Goal: Communication & Community: Answer question/provide support

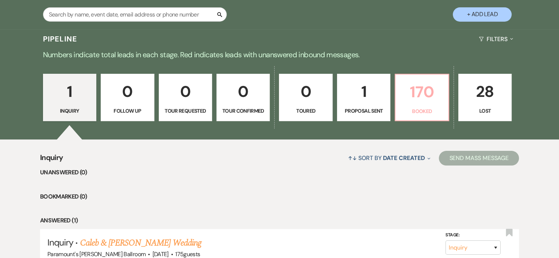
click at [415, 94] on p "170" at bounding box center [422, 92] width 44 height 25
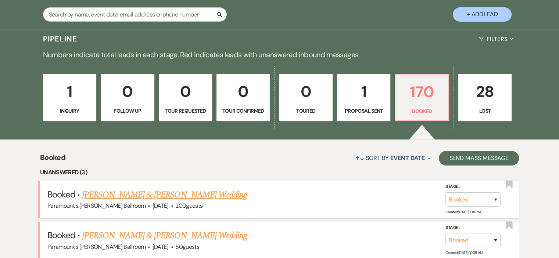
scroll to position [221, 0]
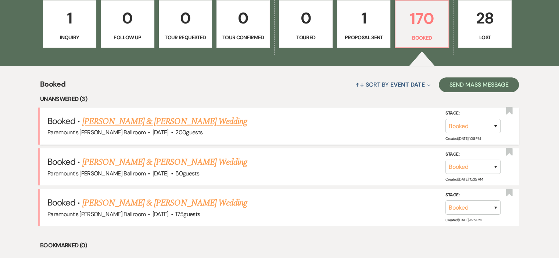
click at [126, 204] on link "[PERSON_NAME] & [PERSON_NAME] Wedding" at bounding box center [164, 203] width 165 height 13
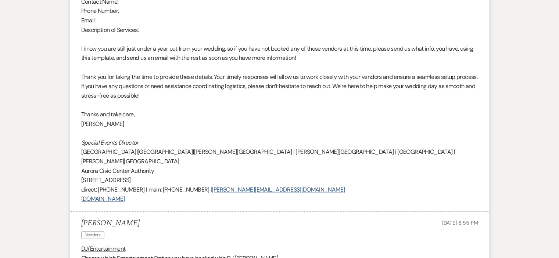
scroll to position [698, 0]
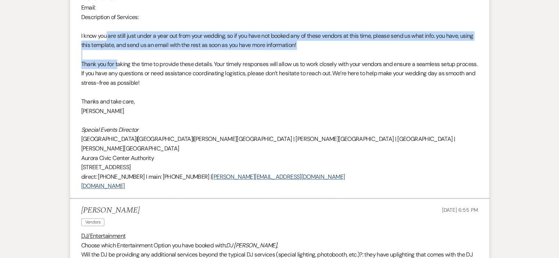
drag, startPoint x: 106, startPoint y: 36, endPoint x: 119, endPoint y: 66, distance: 32.4
click at [119, 67] on p "Thank you for taking the time to provide these details. Your timely responses w…" at bounding box center [279, 74] width 397 height 28
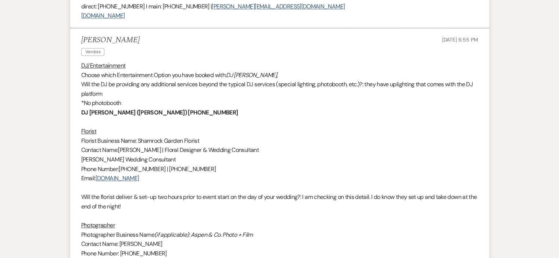
scroll to position [882, 0]
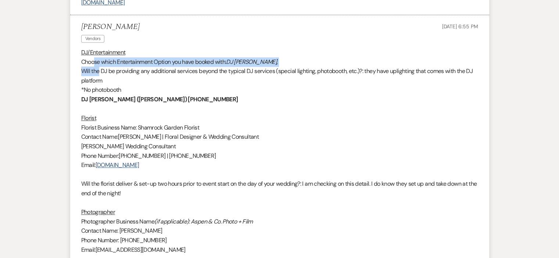
drag, startPoint x: 94, startPoint y: 49, endPoint x: 103, endPoint y: 69, distance: 22.0
click at [100, 67] on div "DJ/Entertainment Choose which Entertainment Option you have booked with: DJ [PE…" at bounding box center [279, 184] width 397 height 273
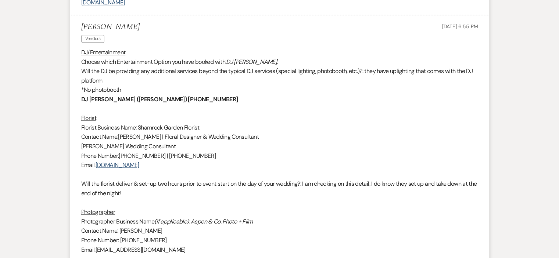
click at [117, 85] on p "*No photobooth" at bounding box center [279, 90] width 397 height 10
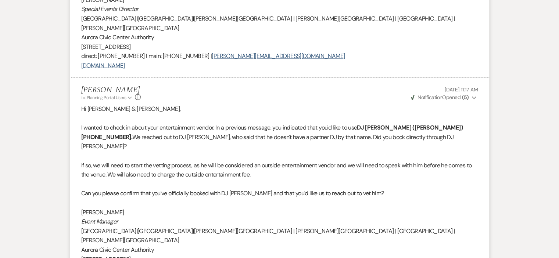
scroll to position [1544, 0]
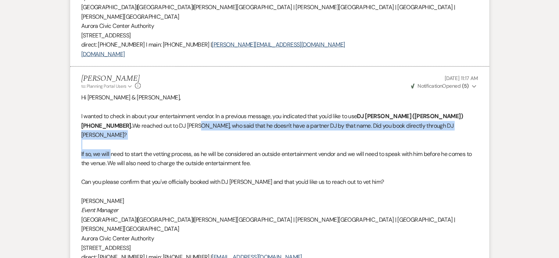
drag, startPoint x: 143, startPoint y: 99, endPoint x: 111, endPoint y: 117, distance: 37.2
click at [111, 117] on div "Hi [PERSON_NAME] & [PERSON_NAME], I wanted to check in about your entertainment…" at bounding box center [279, 191] width 397 height 197
click at [110, 150] on span "If so, we will need to start the vetting process, as he will be considered an o…" at bounding box center [276, 158] width 391 height 17
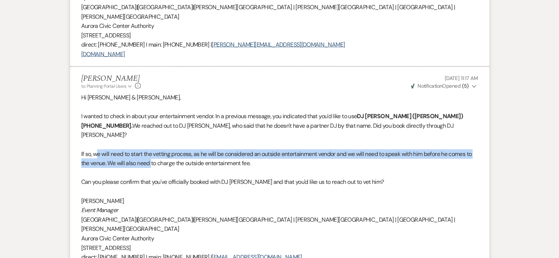
drag, startPoint x: 96, startPoint y: 117, endPoint x: 151, endPoint y: 128, distance: 56.2
click at [151, 150] on span "If so, we will need to start the vetting process, as he will be considered an o…" at bounding box center [276, 158] width 391 height 17
click at [149, 150] on span "If so, we will need to start the vetting process, as he will be considered an o…" at bounding box center [276, 158] width 391 height 17
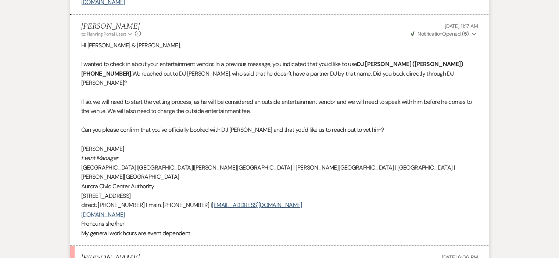
scroll to position [1691, 0]
